Goal: Book appointment/travel/reservation

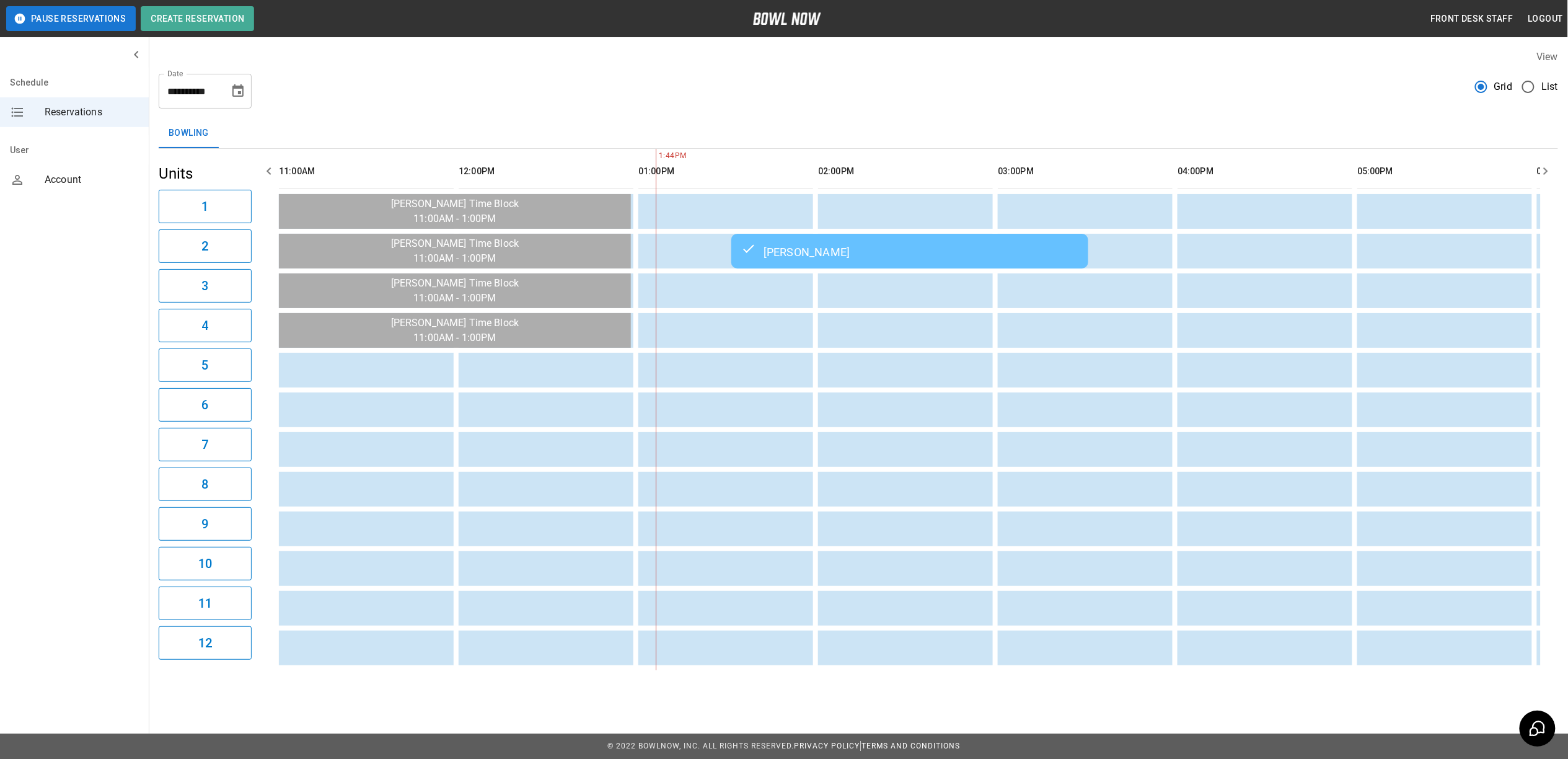
scroll to position [0, 359]
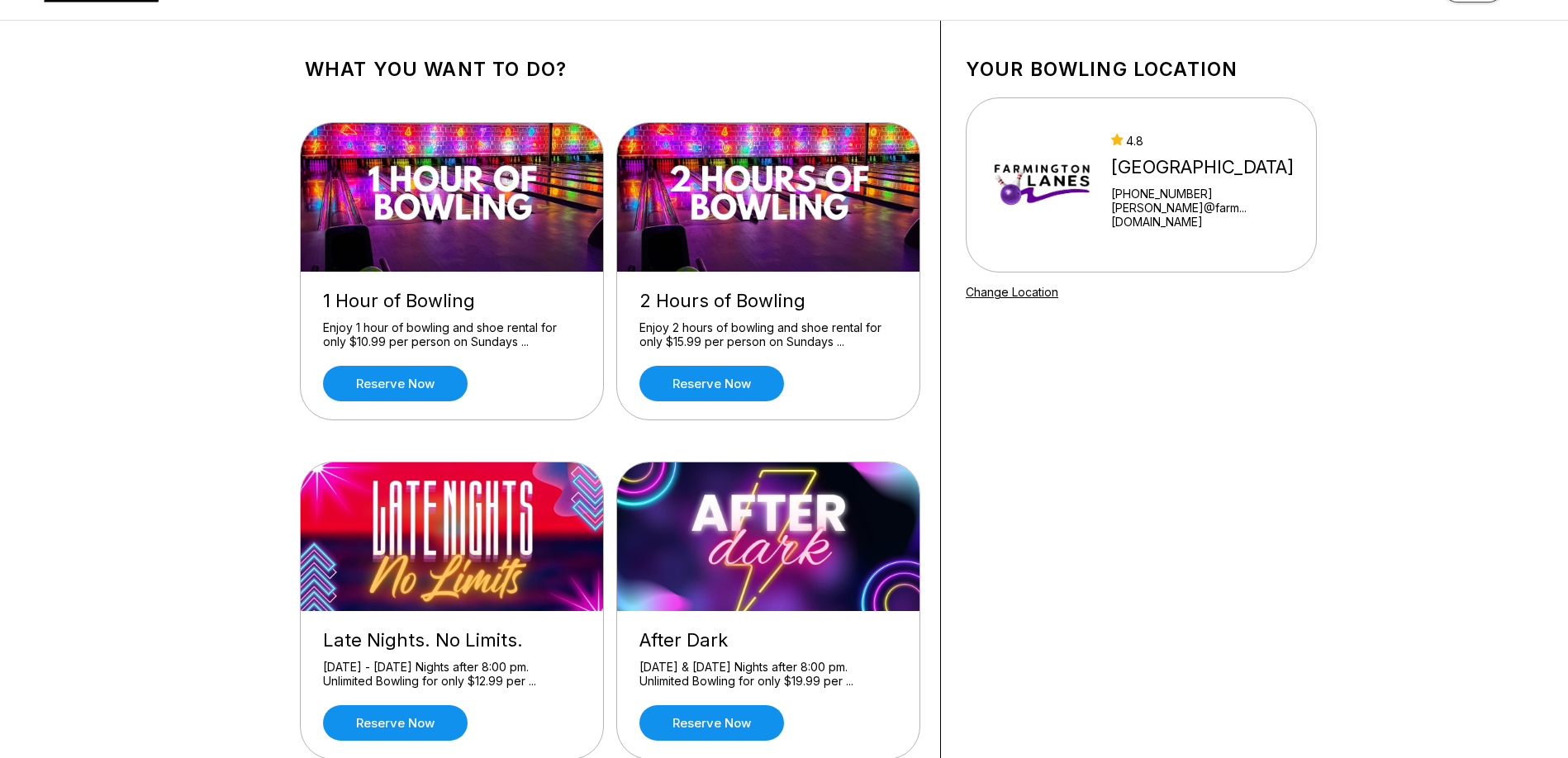
scroll to position [83, 0]
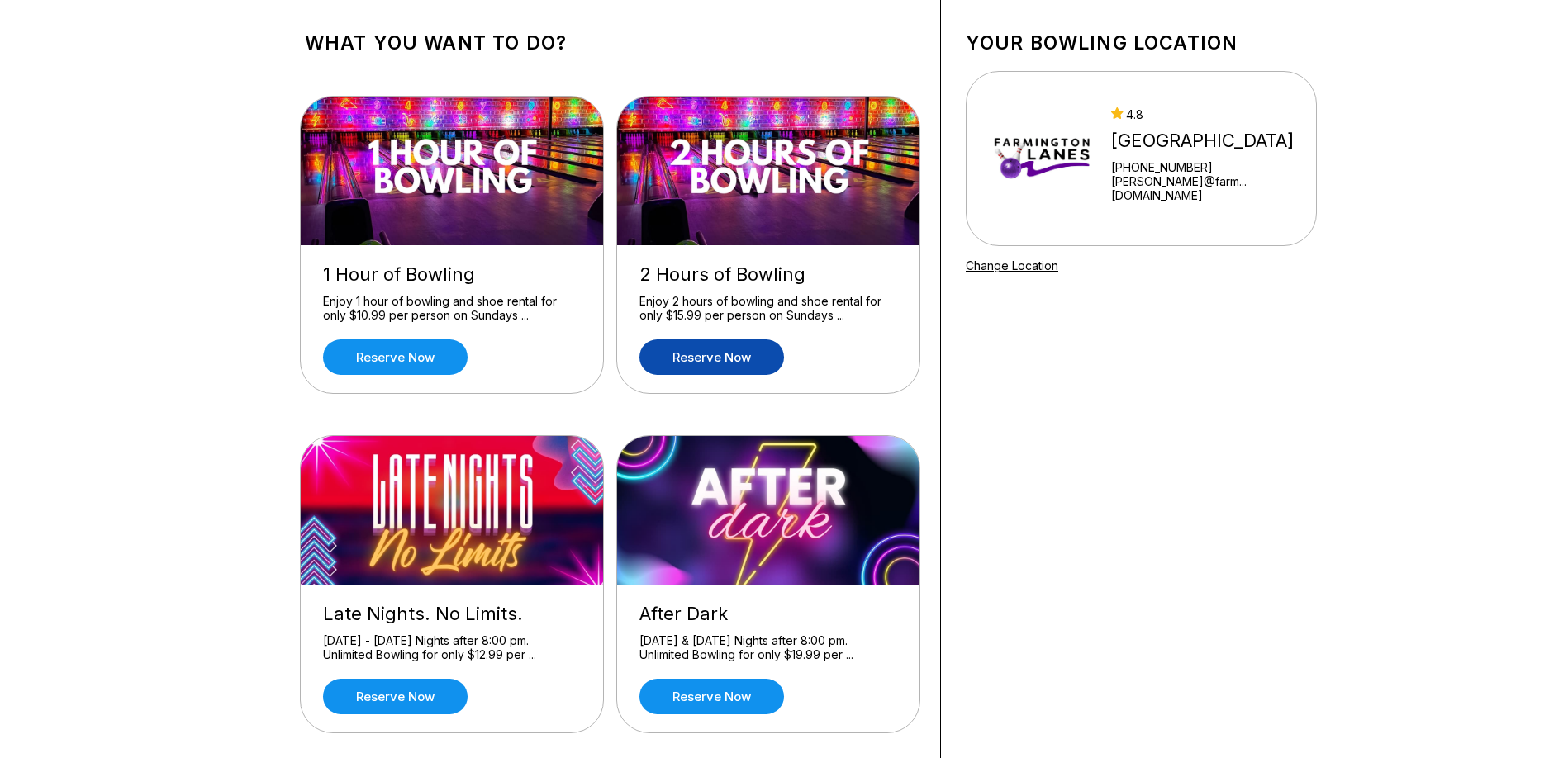
click at [781, 360] on link "Reserve now" at bounding box center [712, 358] width 144 height 36
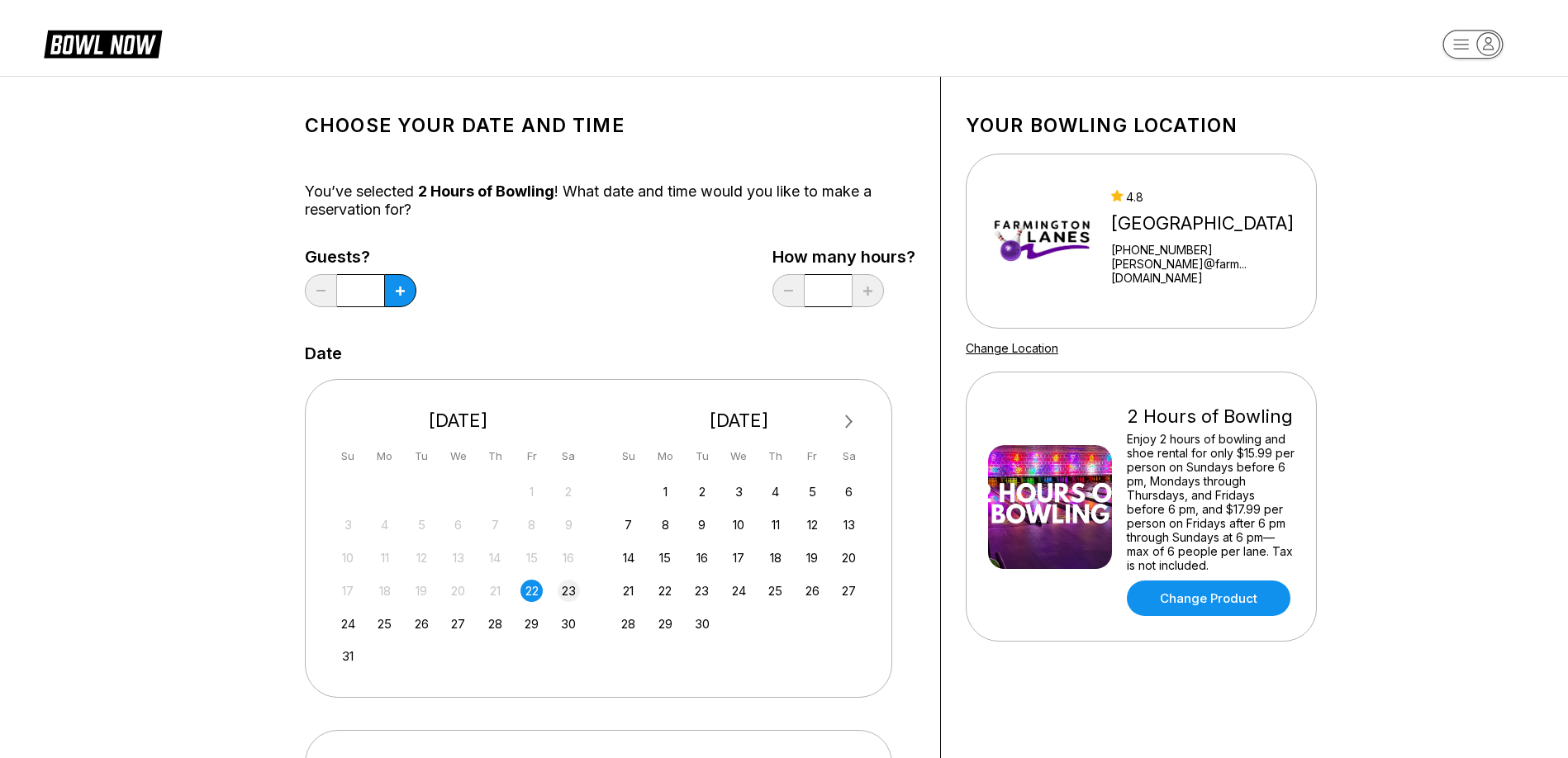
click at [565, 585] on div "23" at bounding box center [568, 590] width 22 height 22
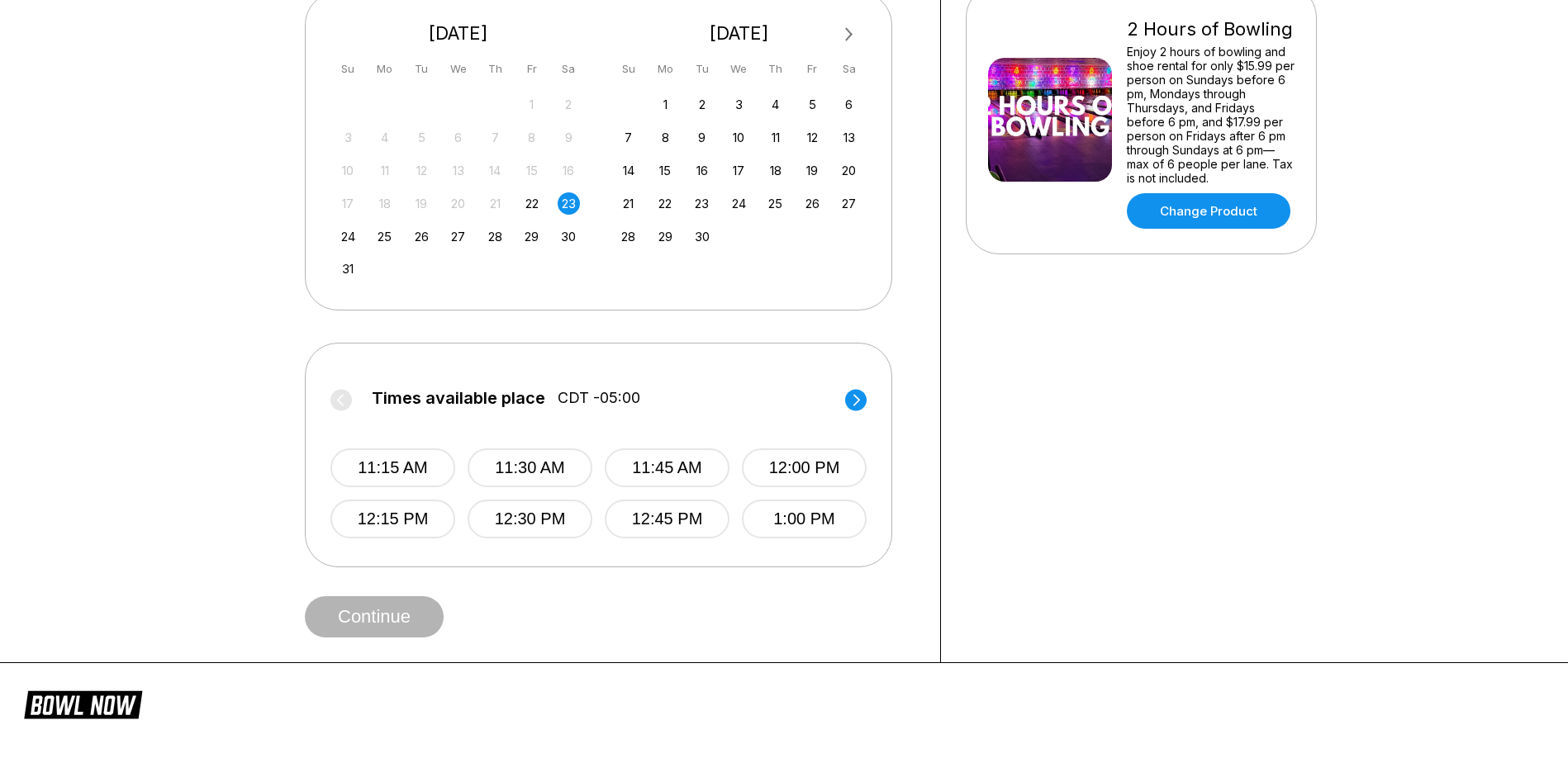
scroll to position [413, 0]
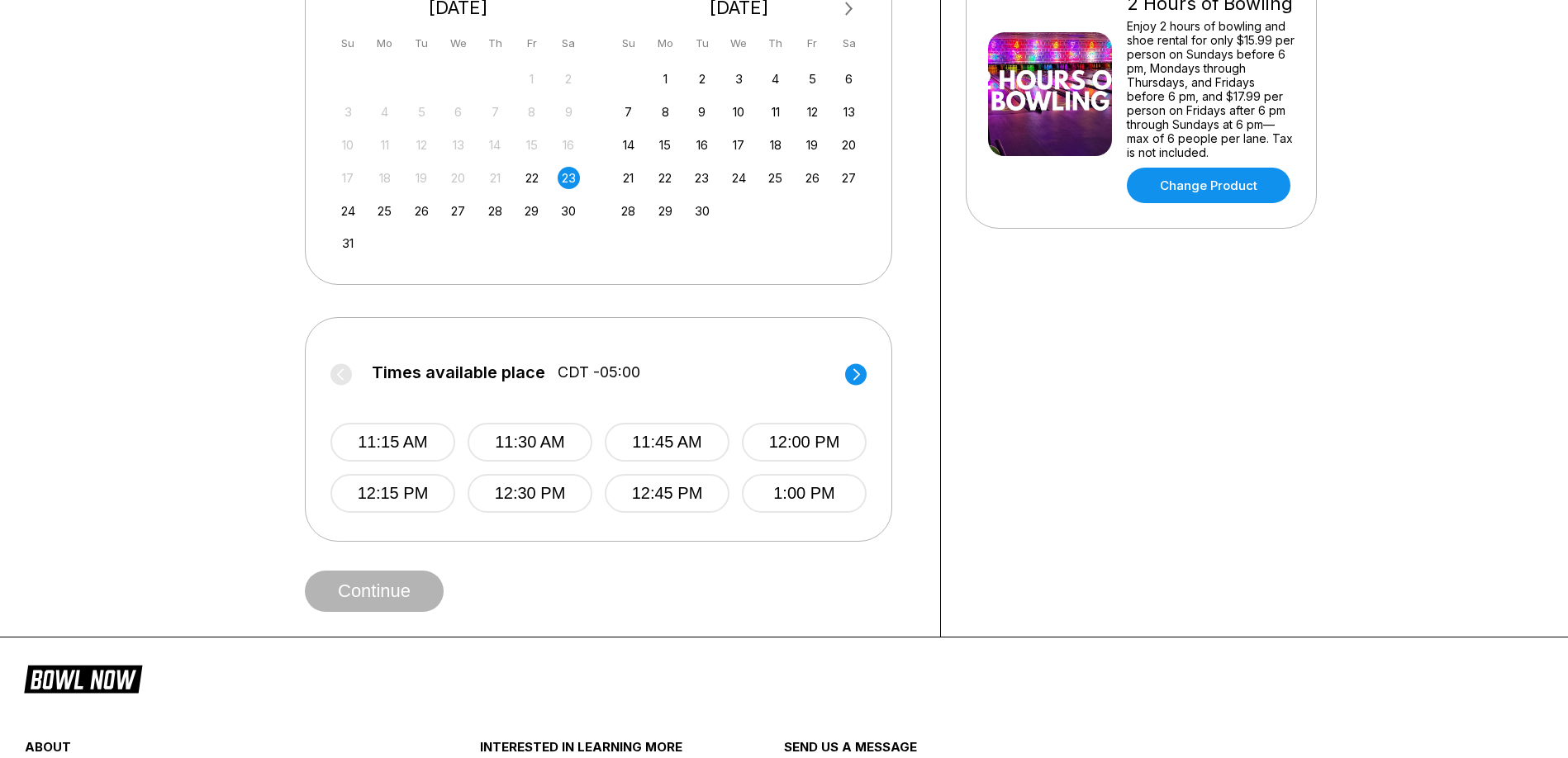
click at [861, 373] on circle at bounding box center [855, 374] width 21 height 21
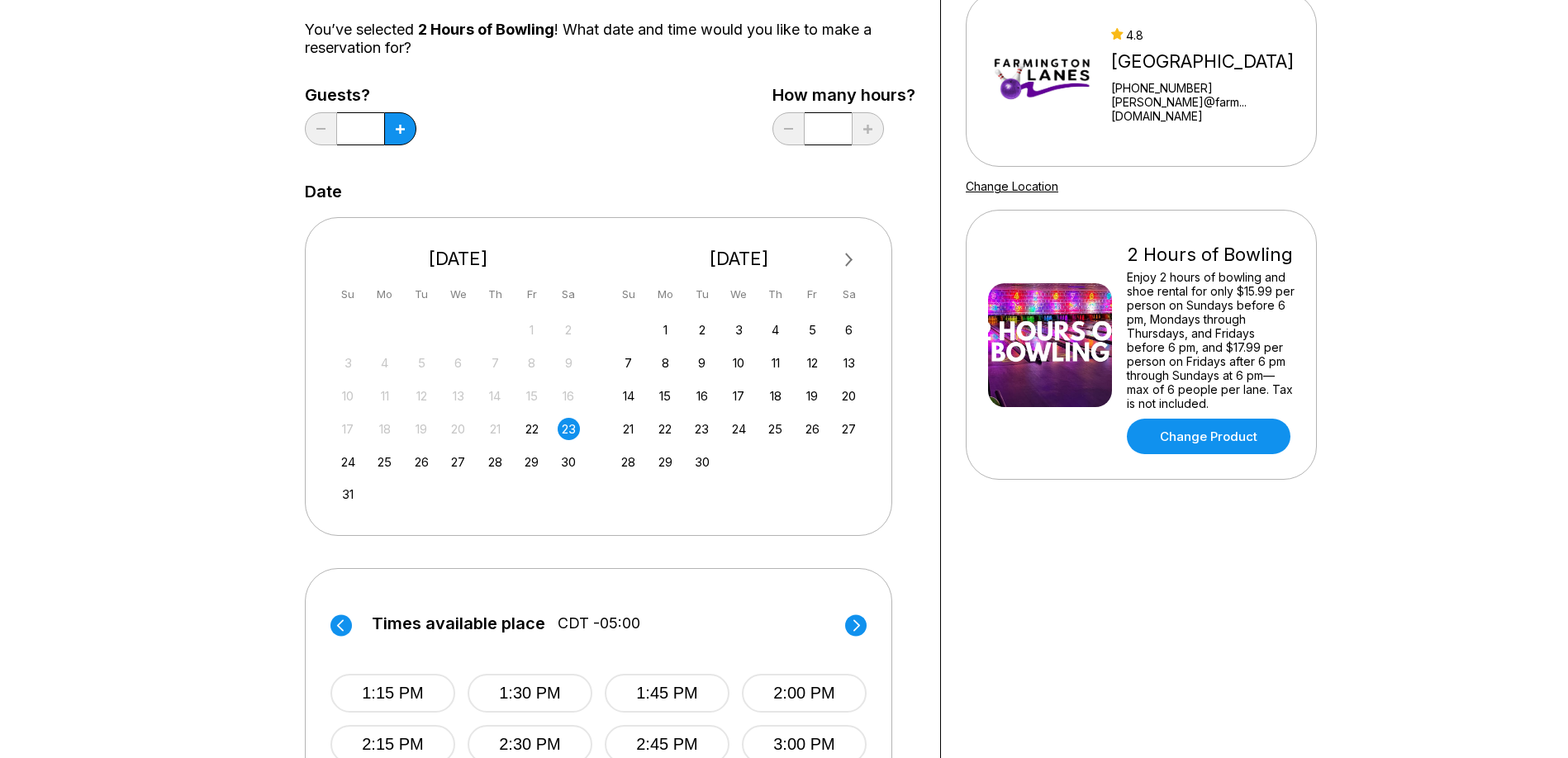
scroll to position [165, 0]
